Goal: Find specific page/section: Find specific page/section

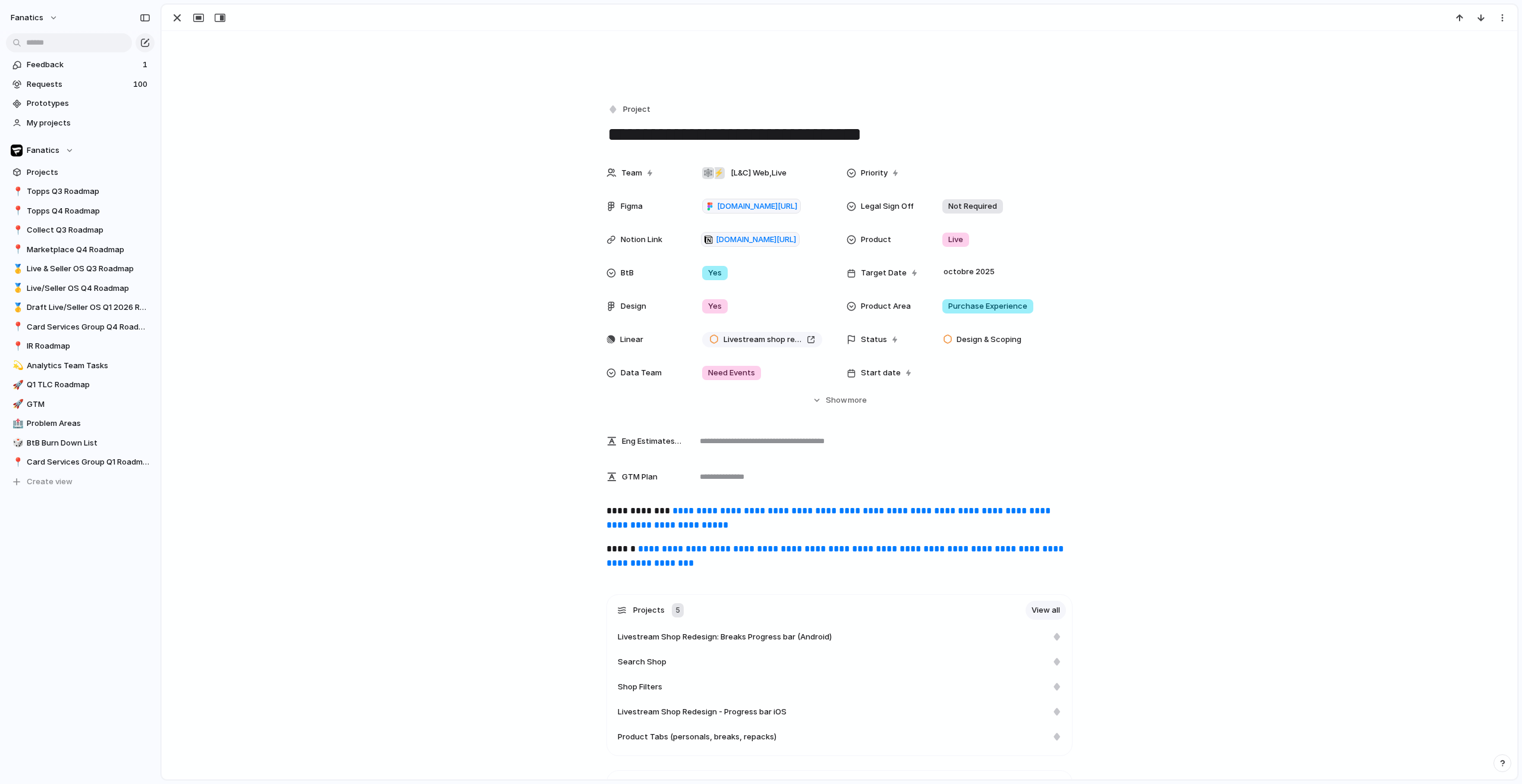
scroll to position [123, 0]
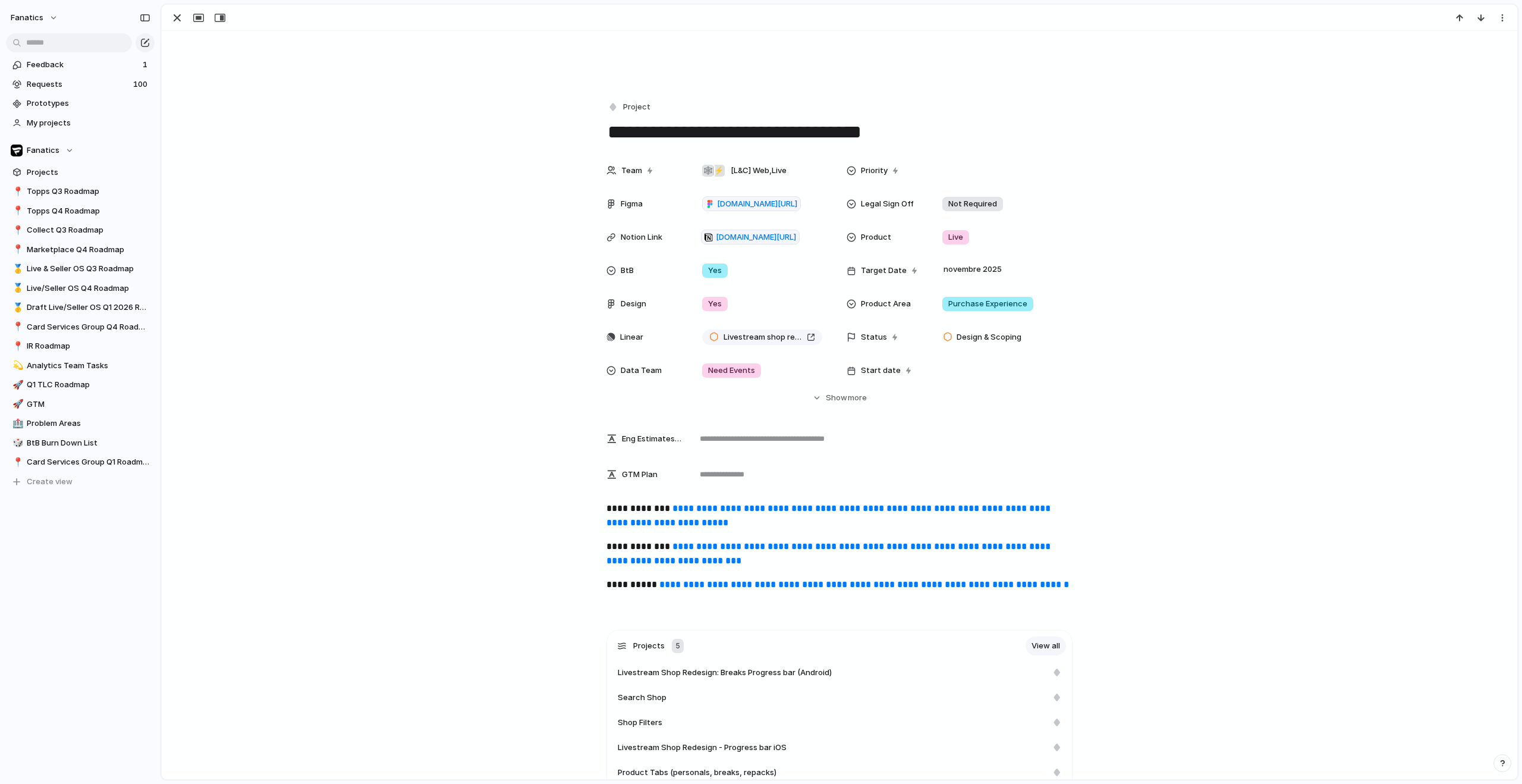
click at [1079, 201] on div "Team ⚡ 🕸 [L&C] Web , Live Priority Figma figma.com/design/jbBYnWQW9if3TCDkYRdTK…" at bounding box center [839, 281] width 1327 height 245
click at [749, 335] on span "Livestream shop redesign" at bounding box center [762, 337] width 79 height 12
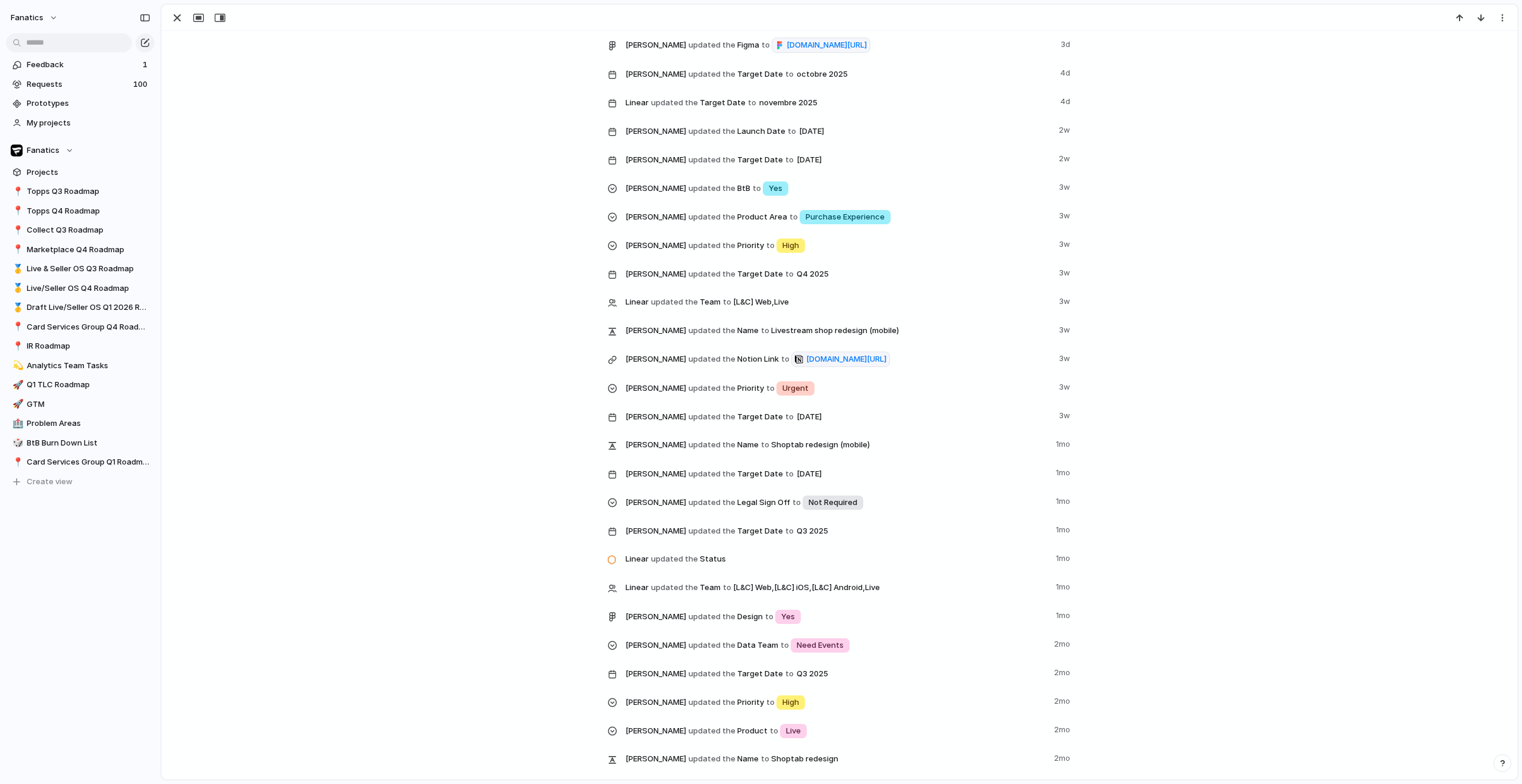
scroll to position [1188, 0]
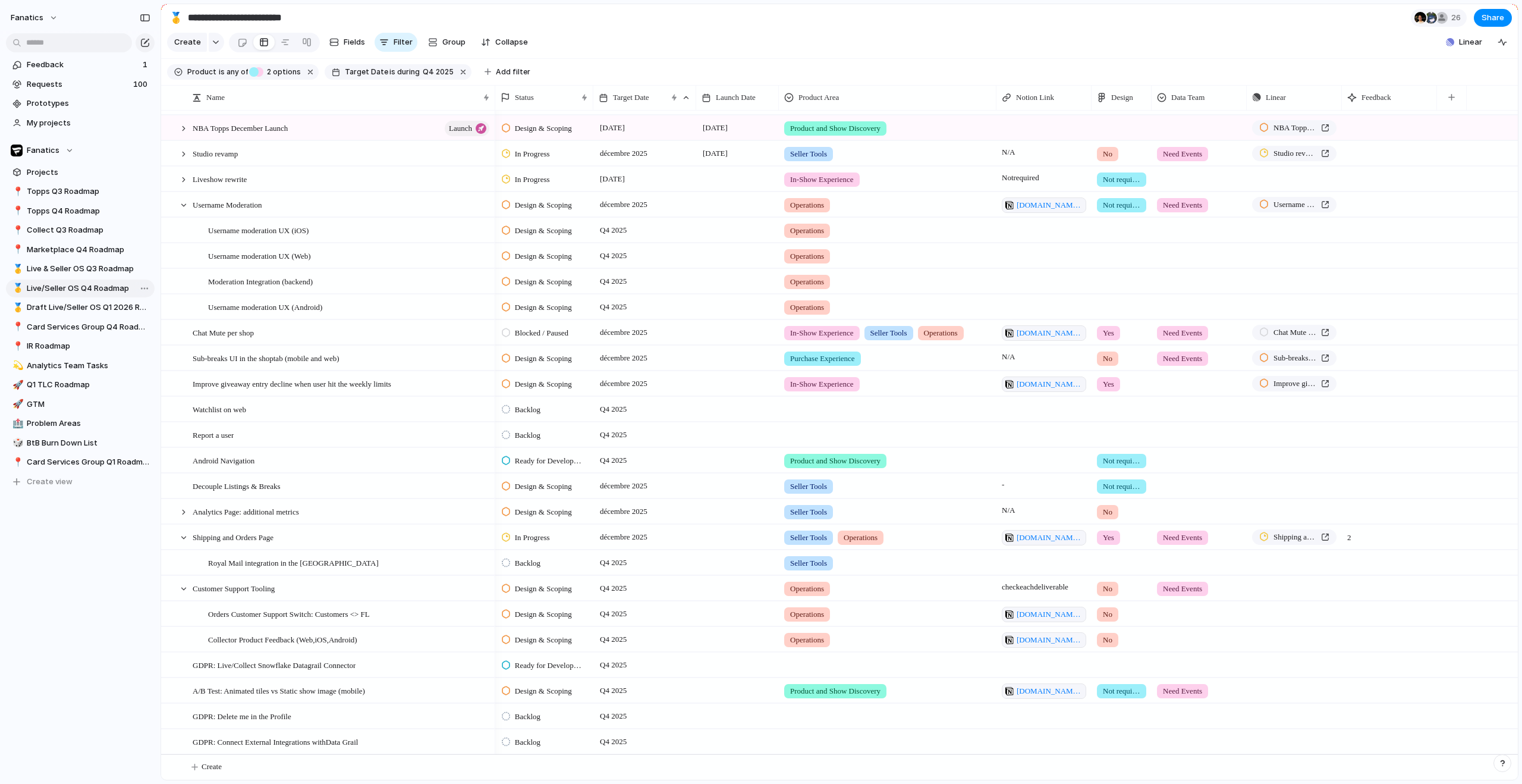
click at [68, 290] on span "Live/Seller OS Q4 Roadmap" at bounding box center [89, 288] width 124 height 12
